Goal: Task Accomplishment & Management: Manage account settings

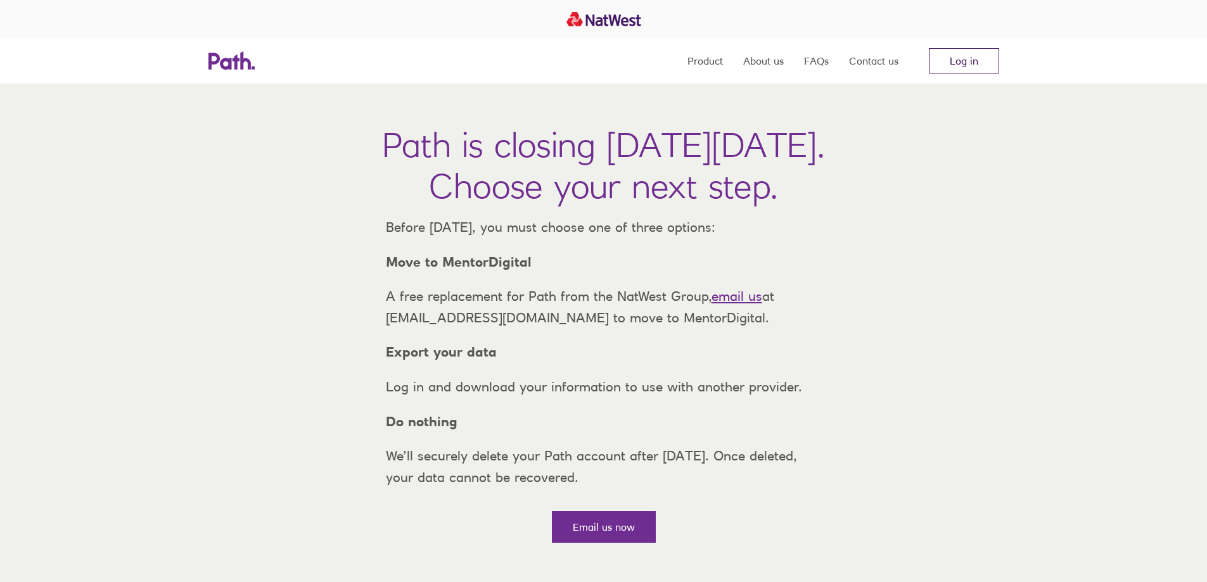
click at [952, 61] on link "Log in" at bounding box center [964, 60] width 70 height 25
